Goal: Information Seeking & Learning: Check status

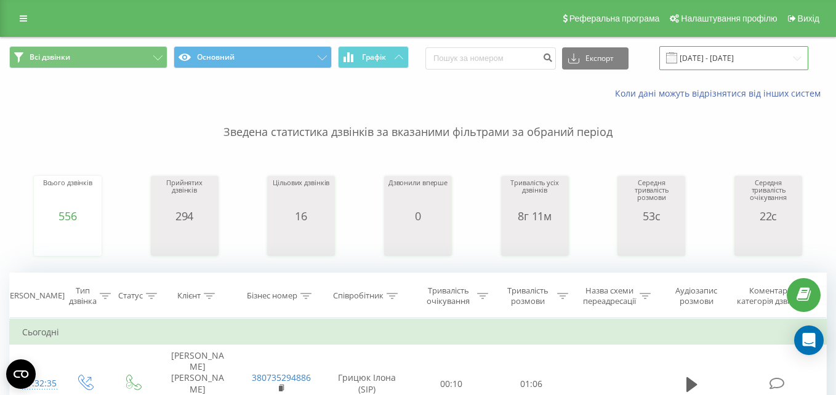
click at [737, 60] on input "[DATE] - [DATE]" at bounding box center [734, 58] width 149 height 24
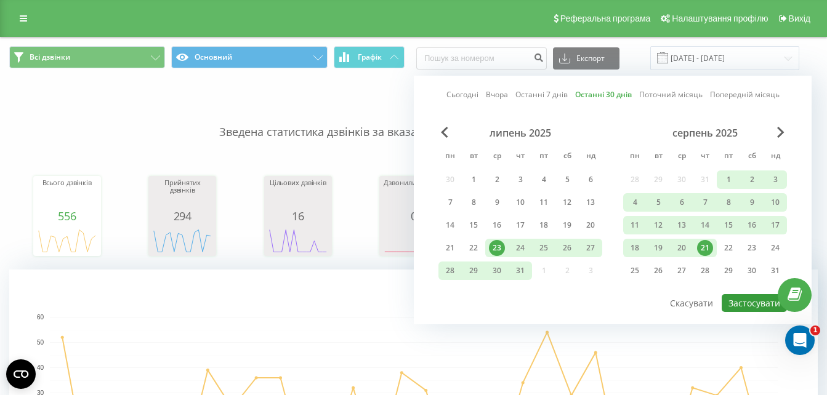
click at [753, 301] on button "Застосувати" at bounding box center [754, 303] width 65 height 18
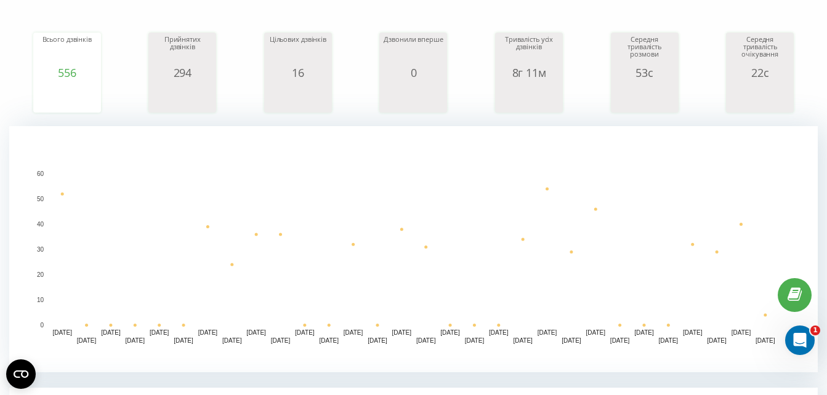
scroll to position [155, 0]
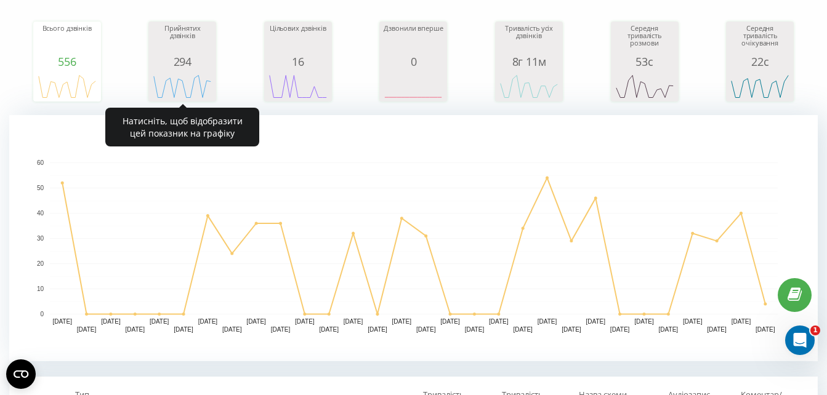
click at [178, 54] on div "Прийнятих дзвінків" at bounding box center [182, 40] width 62 height 31
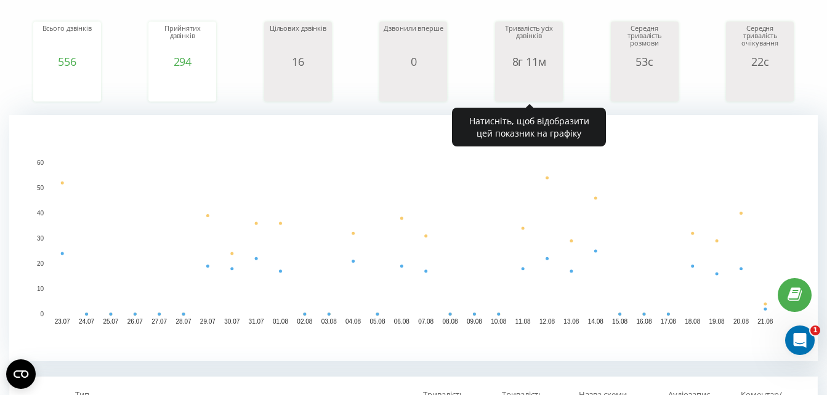
click at [531, 63] on div "8г 11м" at bounding box center [529, 61] width 62 height 12
click at [532, 38] on div "Тривалість усіх дзвінків" at bounding box center [529, 40] width 62 height 31
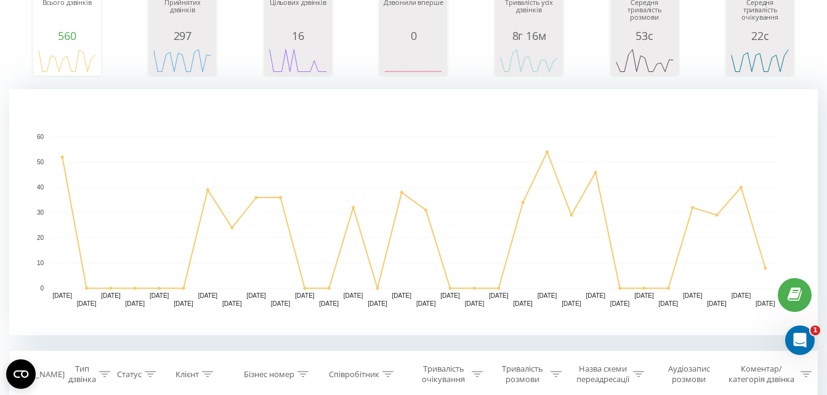
scroll to position [184, 0]
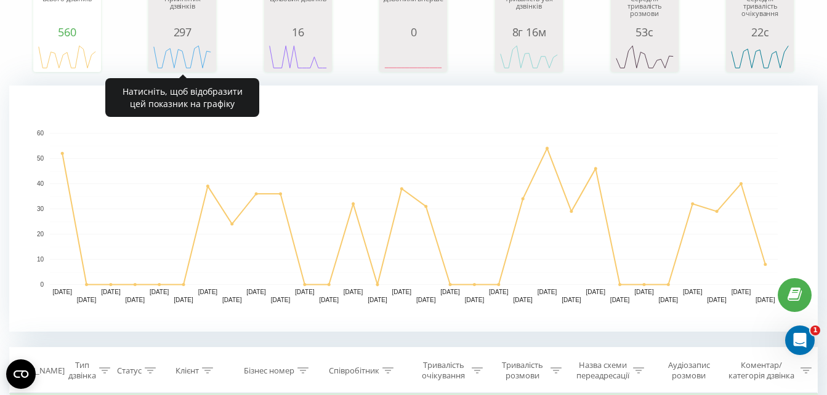
click at [193, 34] on div "297" at bounding box center [182, 32] width 62 height 12
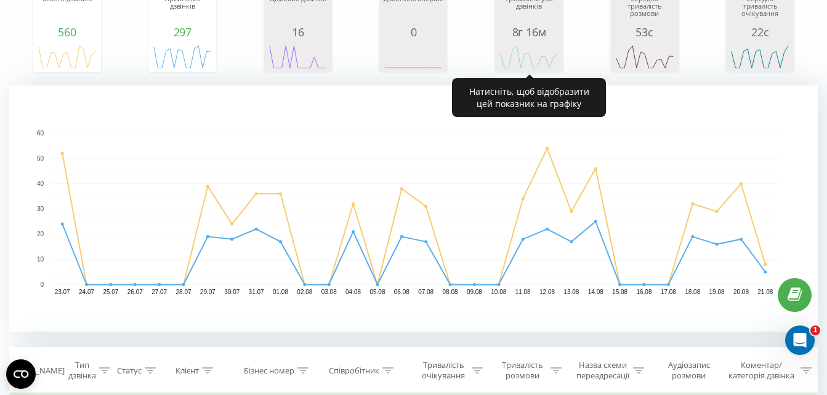
click at [542, 36] on div "8г 16м" at bounding box center [529, 32] width 62 height 12
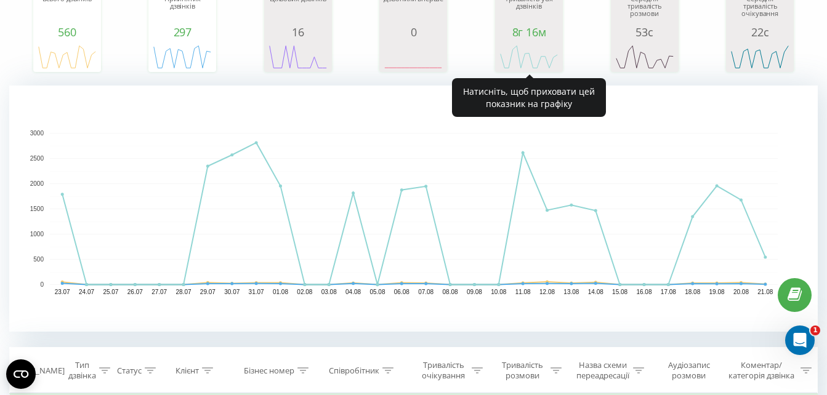
click at [527, 39] on icon "A chart." at bounding box center [529, 56] width 62 height 37
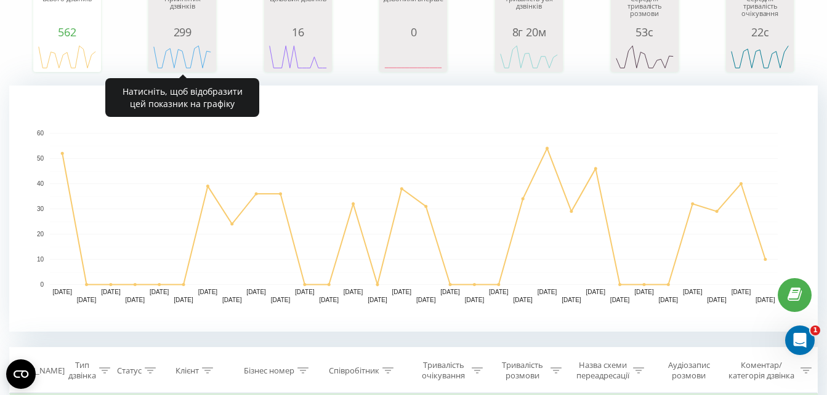
click at [195, 22] on div "Прийнятих дзвінків" at bounding box center [182, 10] width 62 height 31
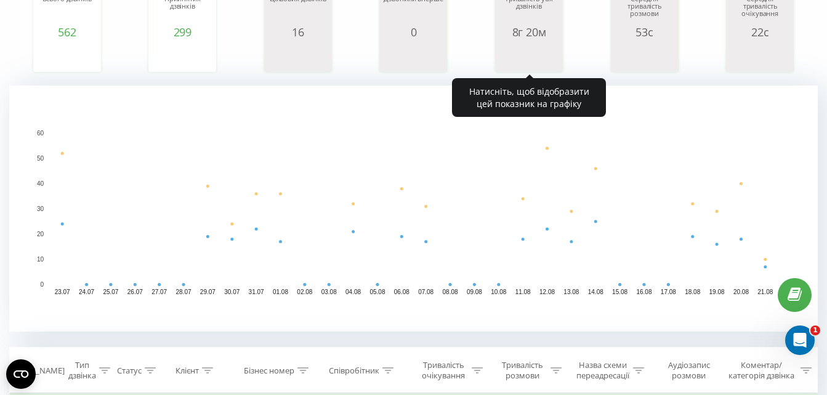
click at [554, 43] on icon "A chart." at bounding box center [529, 56] width 62 height 37
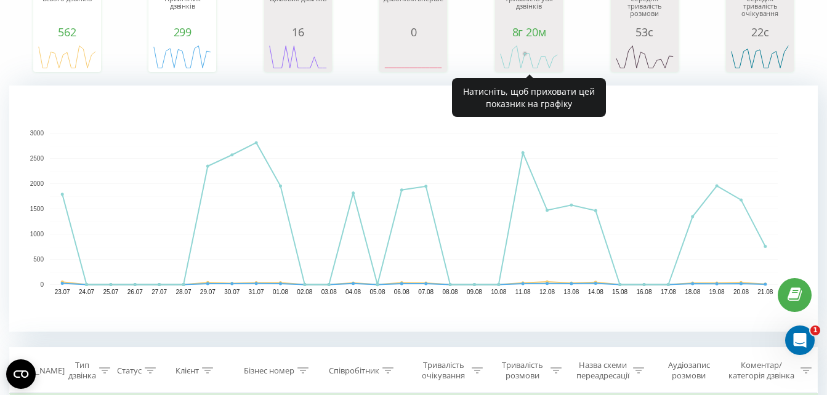
click at [522, 51] on rect "A chart." at bounding box center [529, 57] width 62 height 23
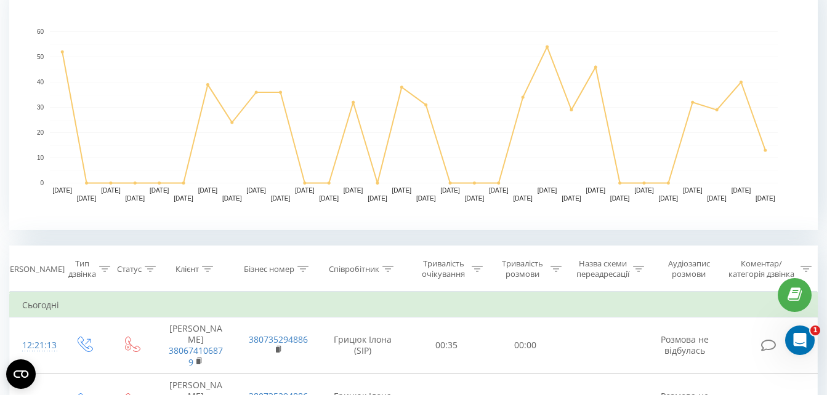
scroll to position [30, 0]
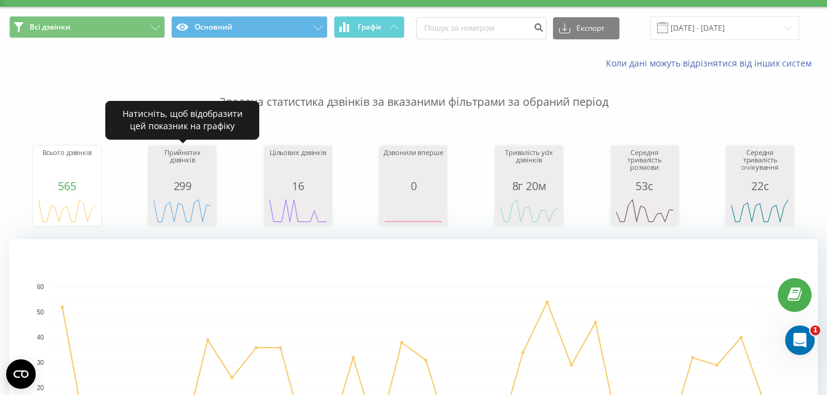
click at [185, 173] on div "Прийнятих дзвінків" at bounding box center [182, 164] width 62 height 31
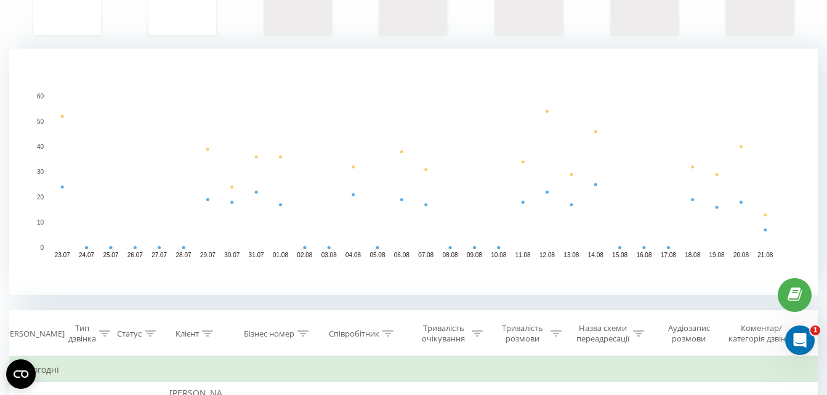
scroll to position [225, 0]
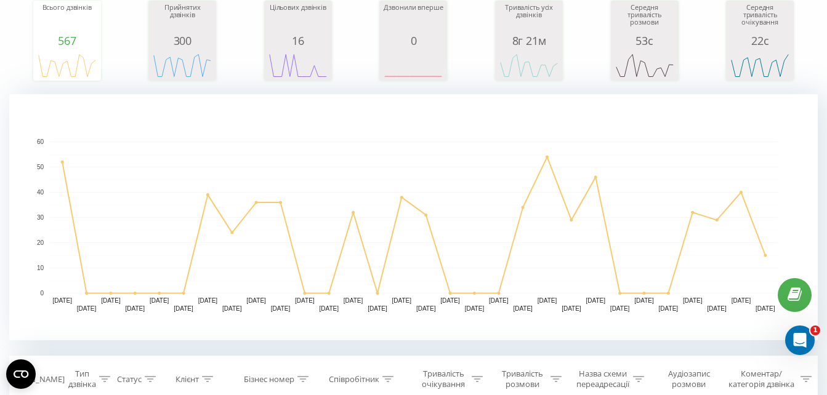
scroll to position [172, 0]
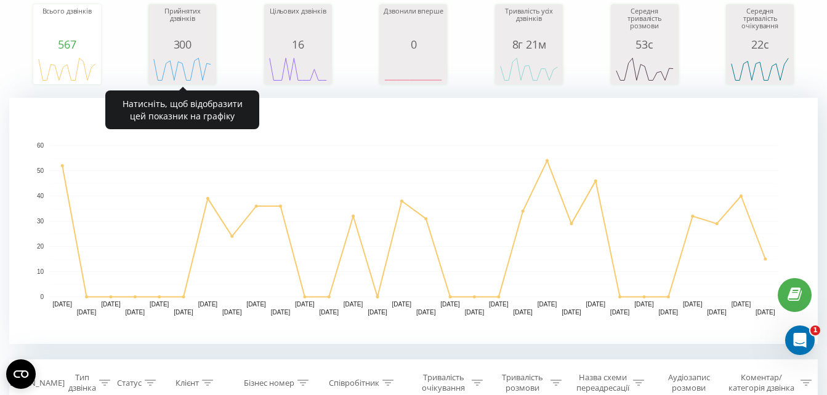
click at [206, 26] on div "Прийнятих дзвінків" at bounding box center [182, 22] width 62 height 31
